Goal: Information Seeking & Learning: Learn about a topic

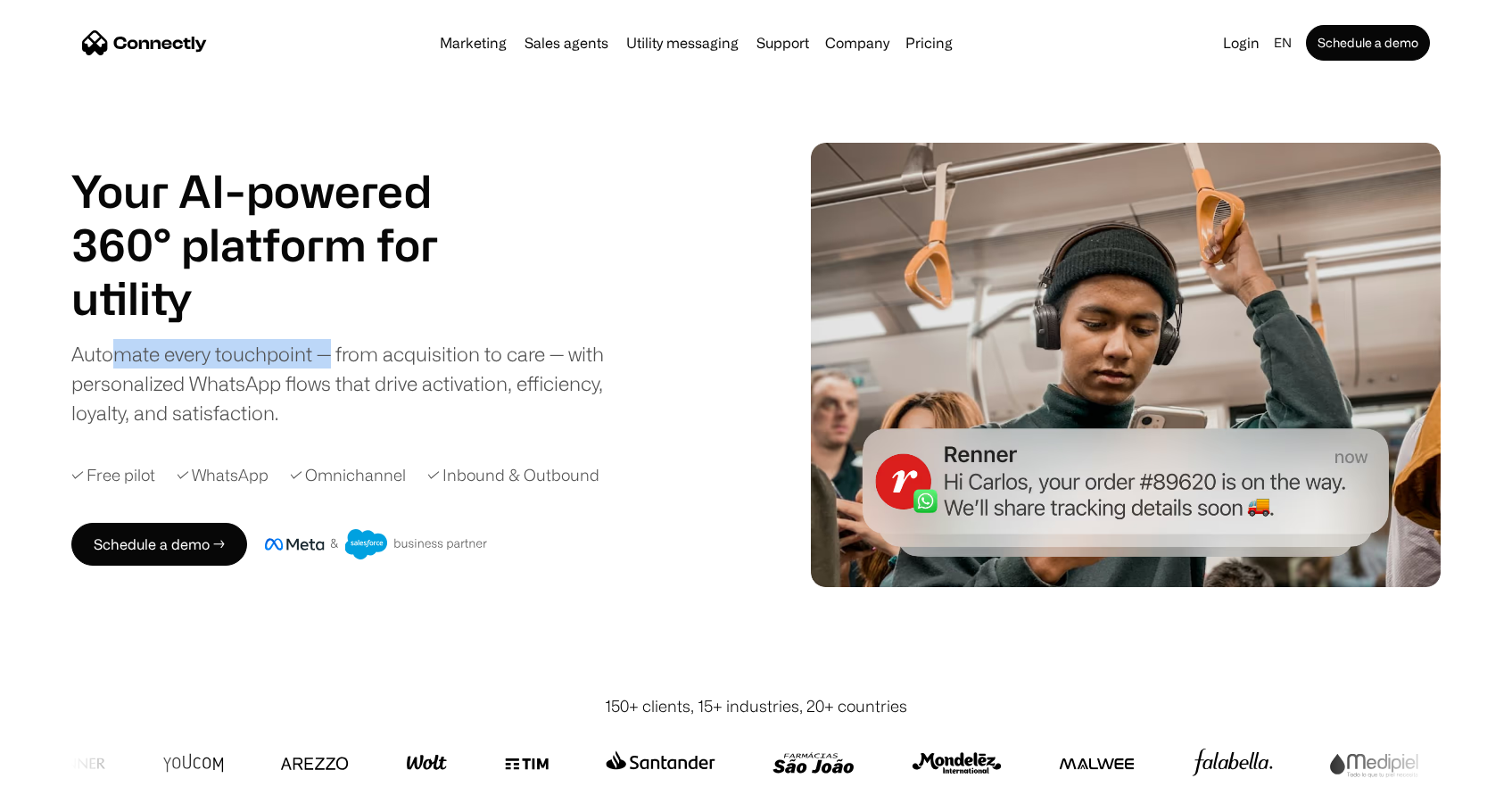
drag, startPoint x: 332, startPoint y: 364, endPoint x: 141, endPoint y: 367, distance: 191.0
click at [113, 367] on div "Automate every touchpoint — from acquisition to care — with personalized WhatsA…" at bounding box center [352, 383] width 562 height 88
click at [141, 367] on div "Automate every touchpoint — from acquisition to care — with personalized WhatsA…" at bounding box center [352, 383] width 562 height 88
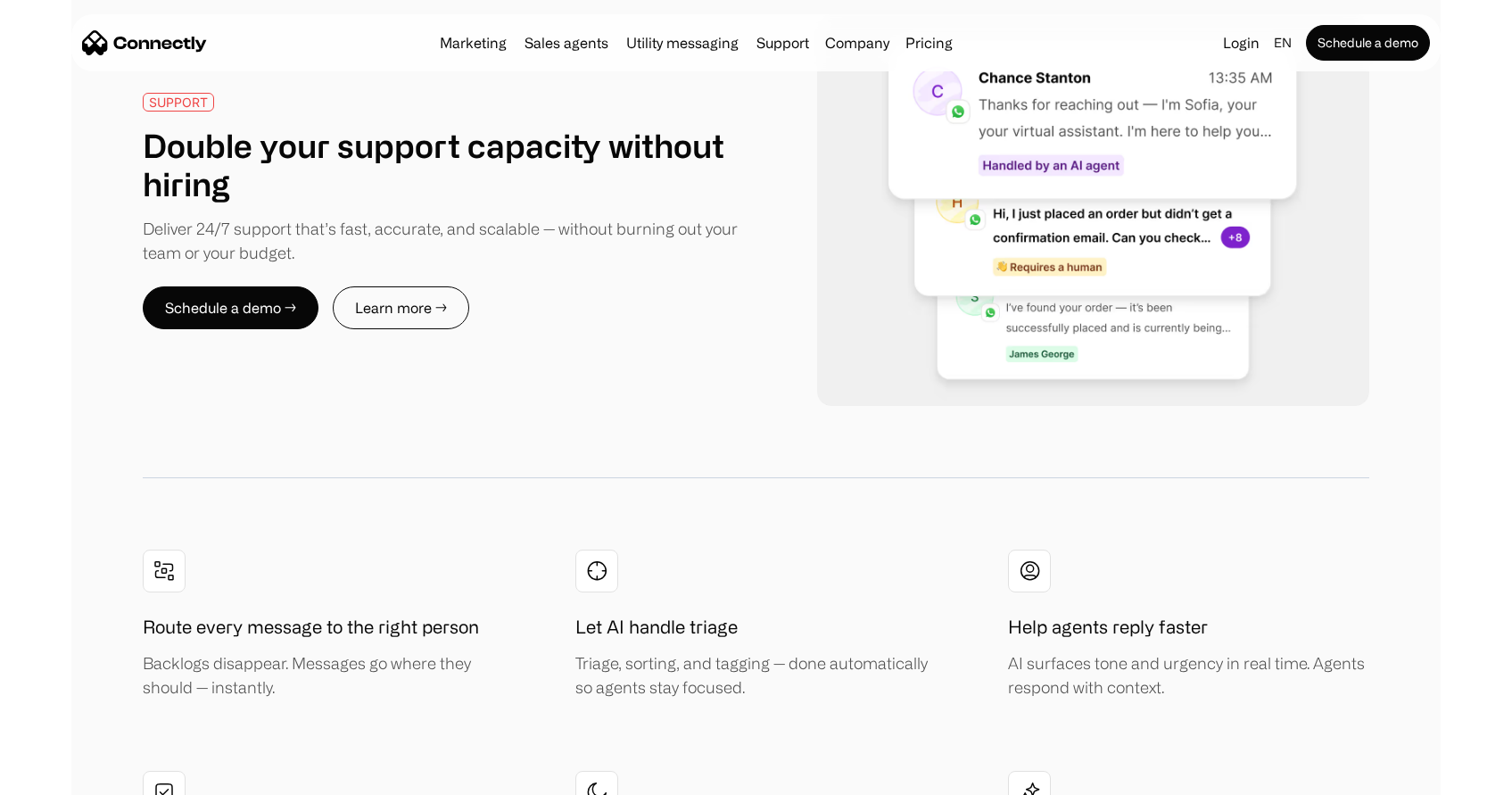
scroll to position [3388, 0]
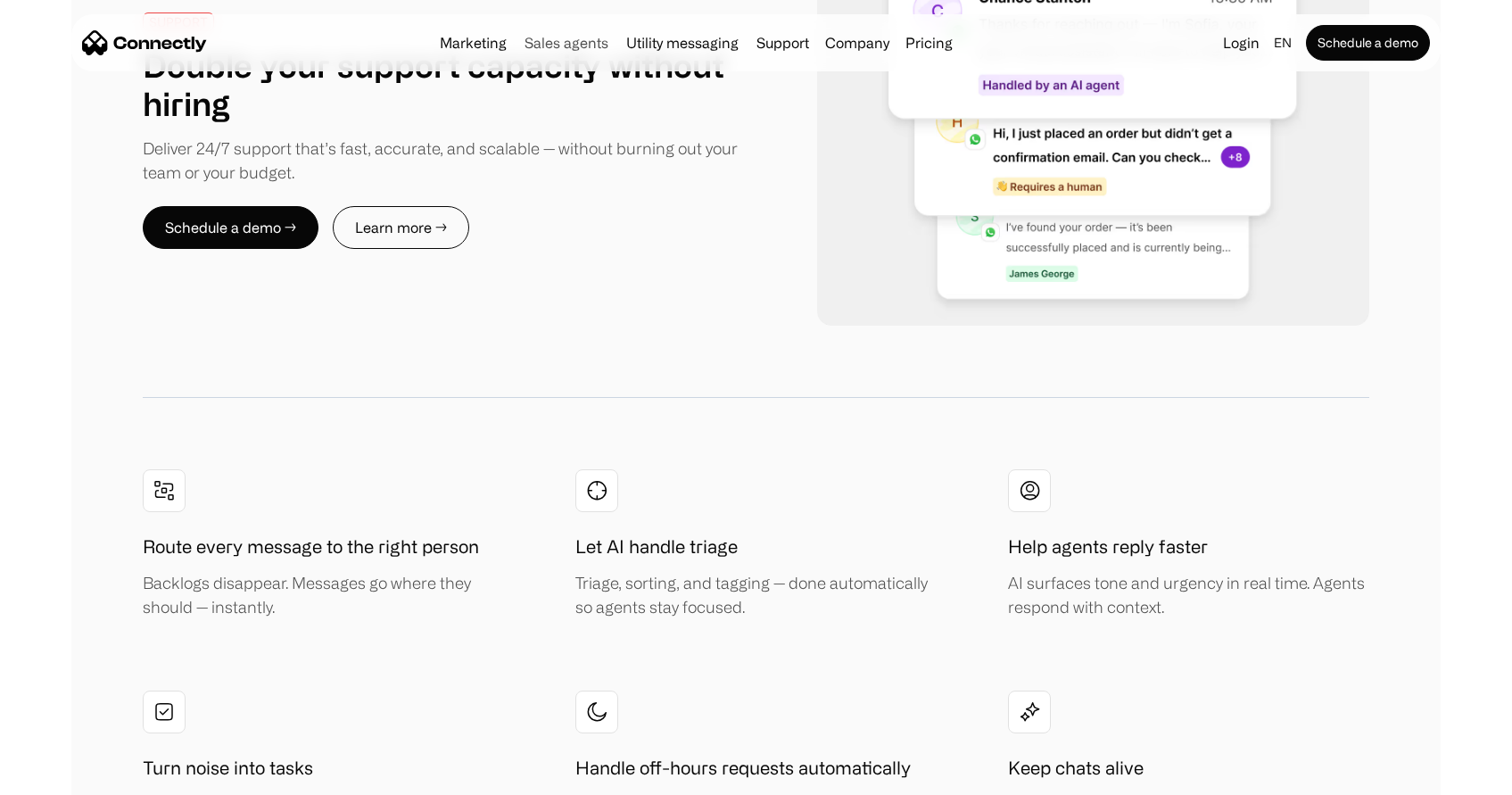
click at [547, 45] on link "Sales agents" at bounding box center [566, 43] width 98 height 14
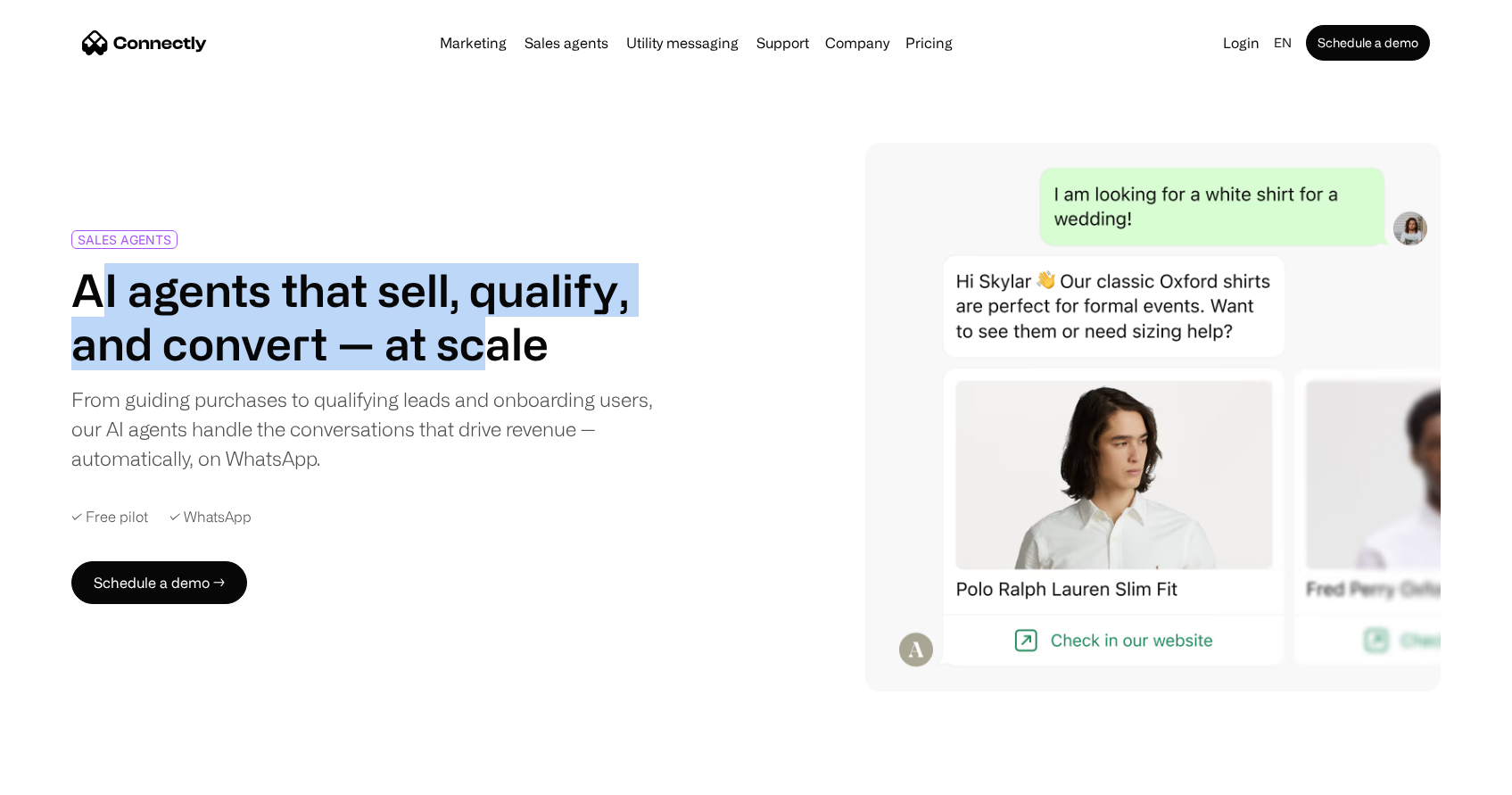
drag, startPoint x: 475, startPoint y: 328, endPoint x: 92, endPoint y: 284, distance: 385.5
click at [92, 284] on h1 "AI agents that sell, qualify, and convert — at scale" at bounding box center [364, 316] width 585 height 107
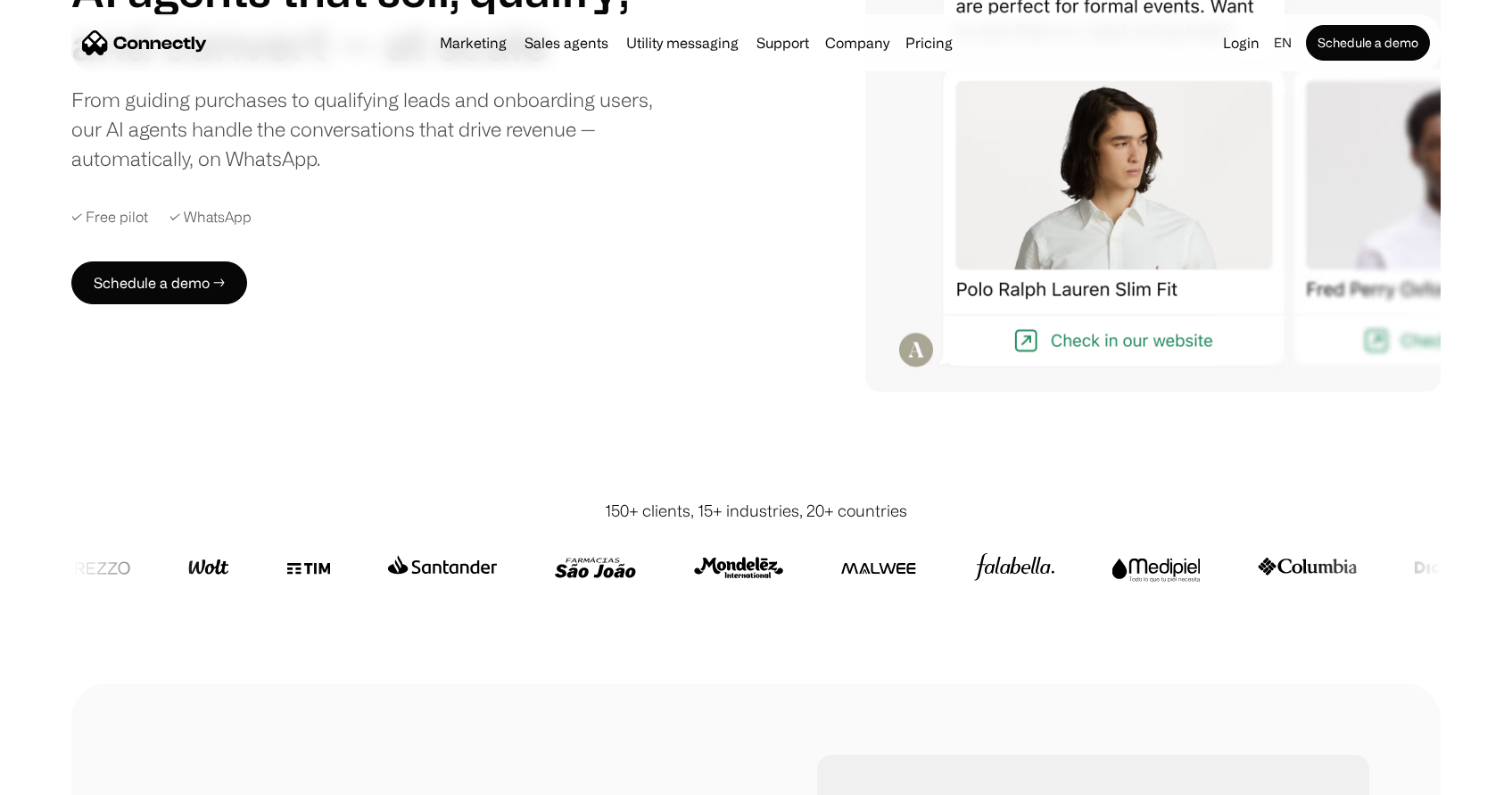
scroll to position [317, 0]
